Goal: Find specific page/section: Find specific page/section

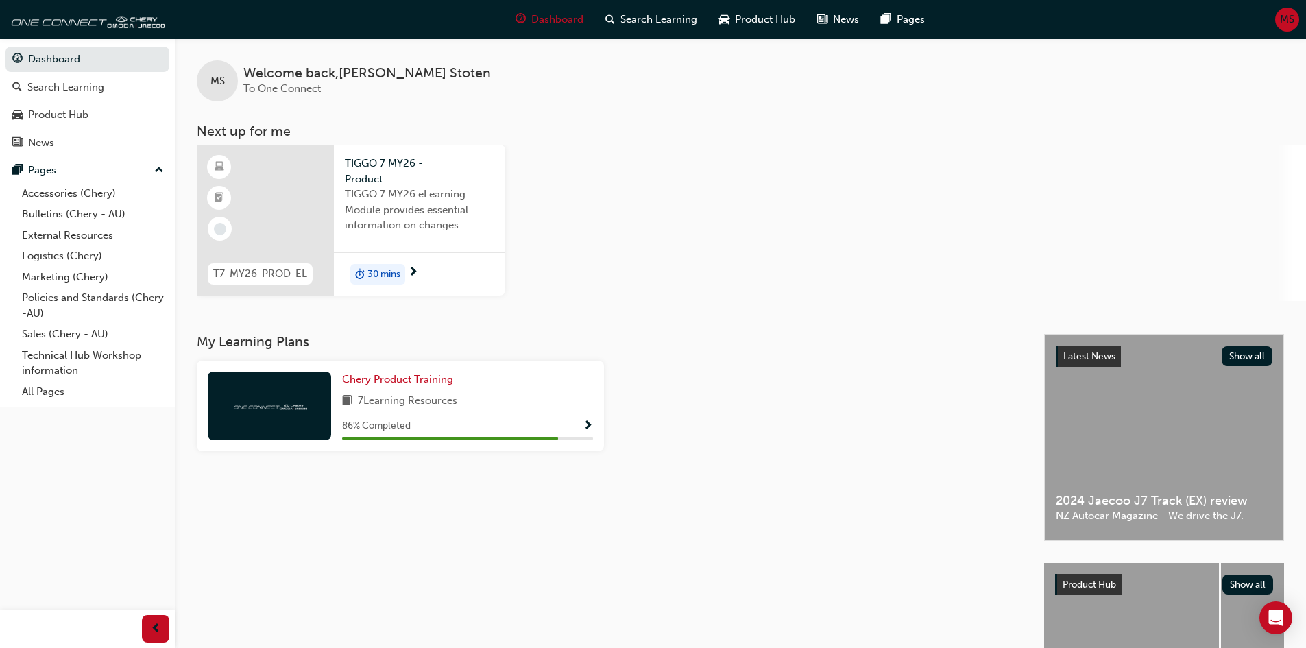
drag, startPoint x: 37, startPoint y: 333, endPoint x: 173, endPoint y: 343, distance: 136.7
click at [37, 333] on link "Sales (Chery - AU)" at bounding box center [92, 333] width 153 height 21
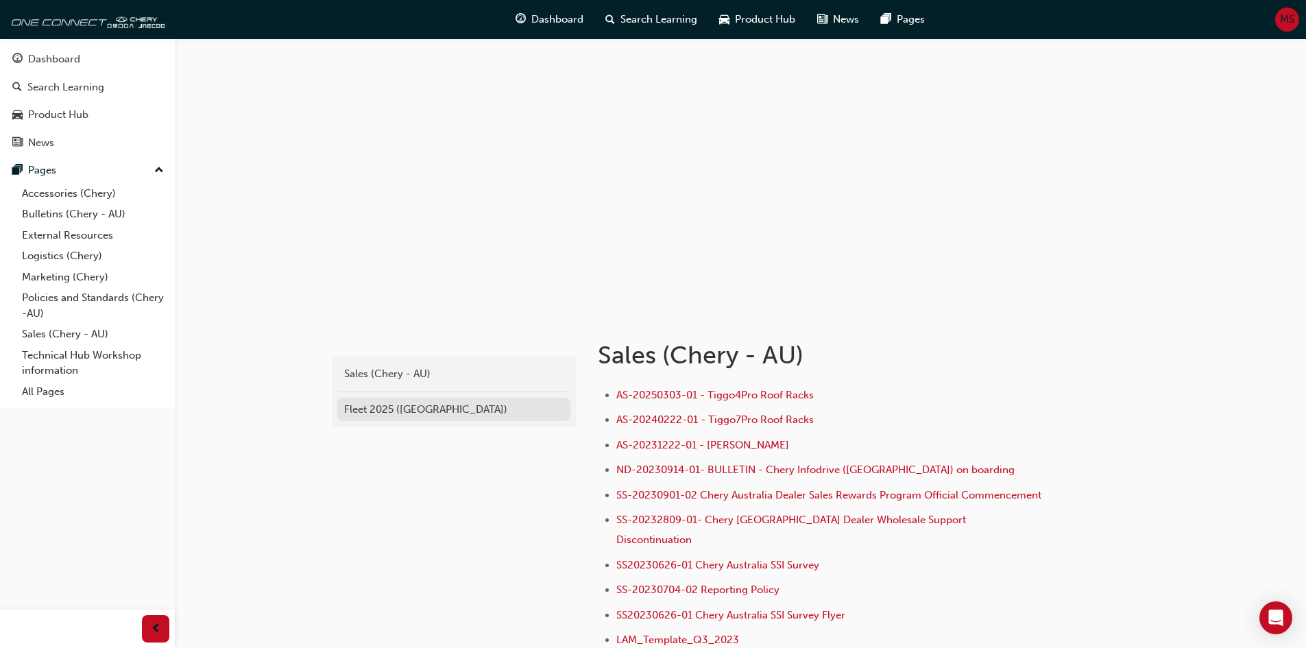
click at [384, 405] on div "Fleet 2025 ([GEOGRAPHIC_DATA])" at bounding box center [453, 410] width 219 height 16
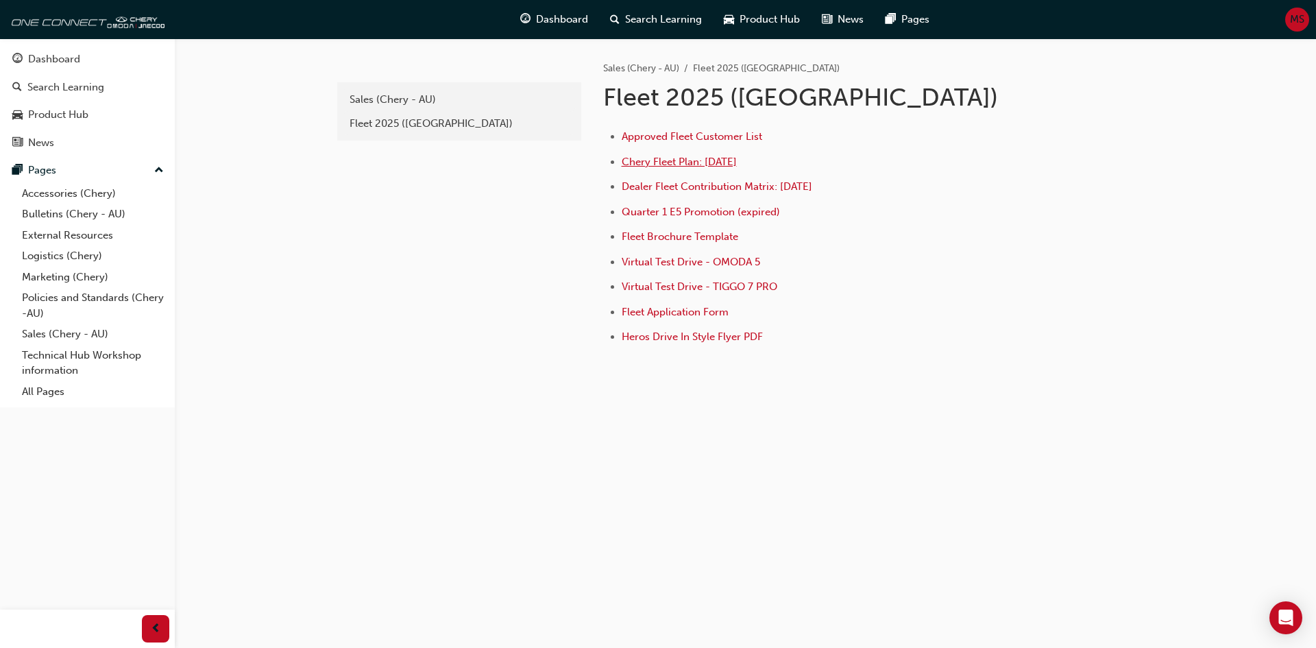
click at [673, 162] on span "Chery Fleet Plan: [DATE]" at bounding box center [679, 162] width 115 height 12
click at [676, 186] on span "Dealer Fleet Contribution Matrix: [DATE]" at bounding box center [717, 186] width 191 height 12
